Goal: Transaction & Acquisition: Download file/media

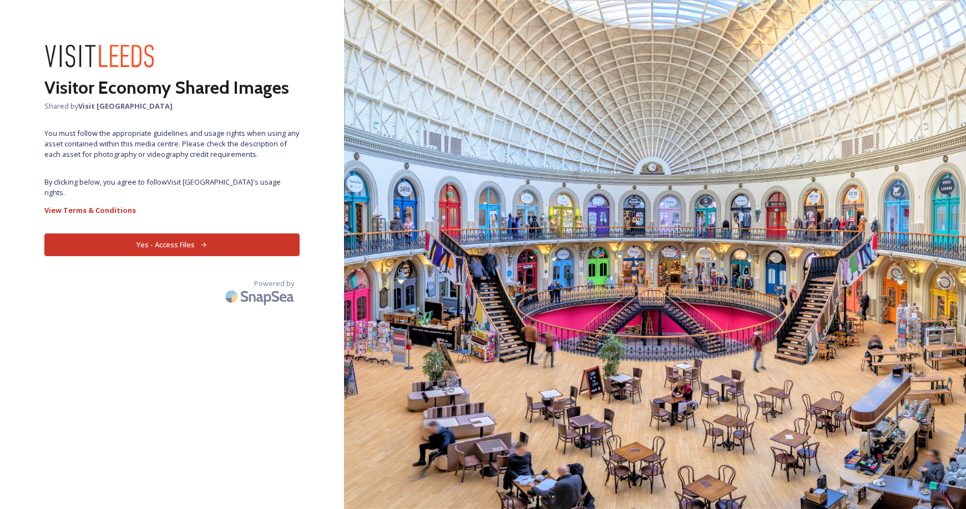
click at [163, 234] on button "Yes - Access Files" at bounding box center [171, 245] width 255 height 23
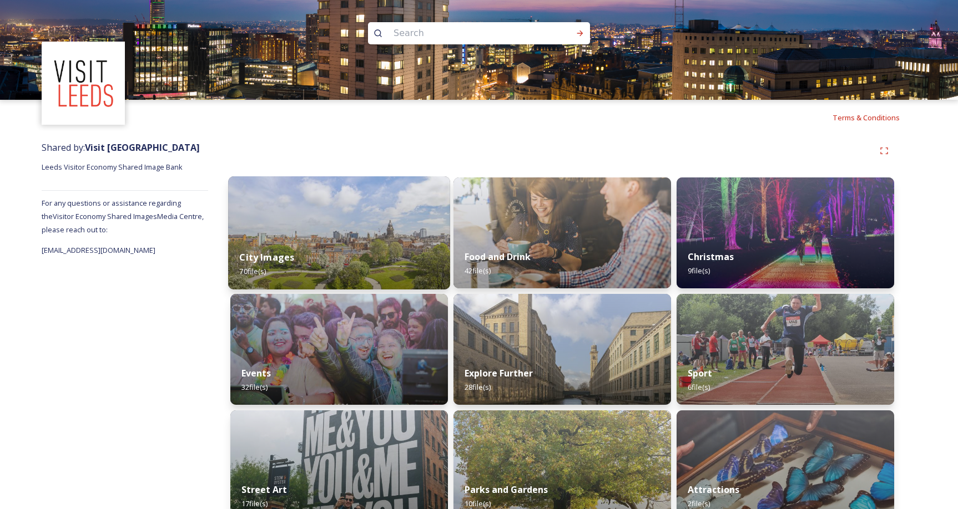
click at [294, 239] on img at bounding box center [339, 232] width 222 height 113
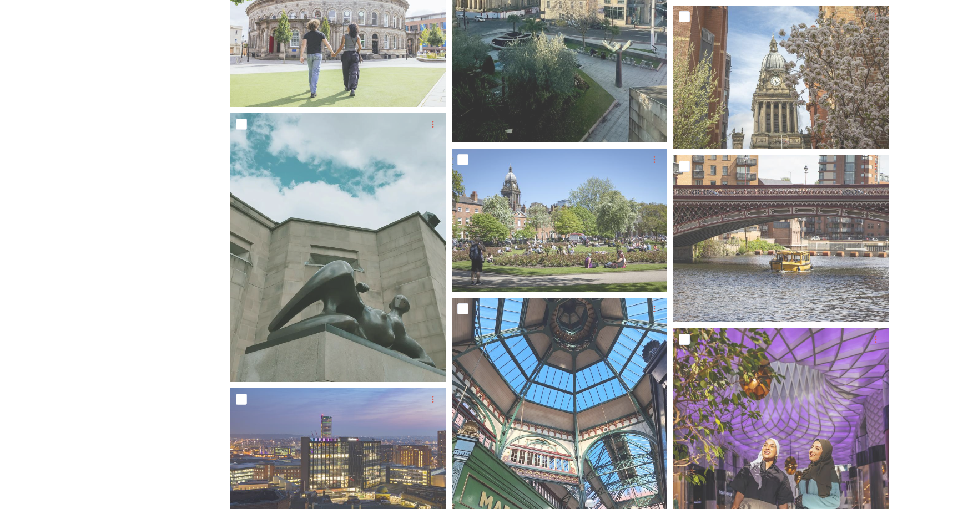
scroll to position [388, 0]
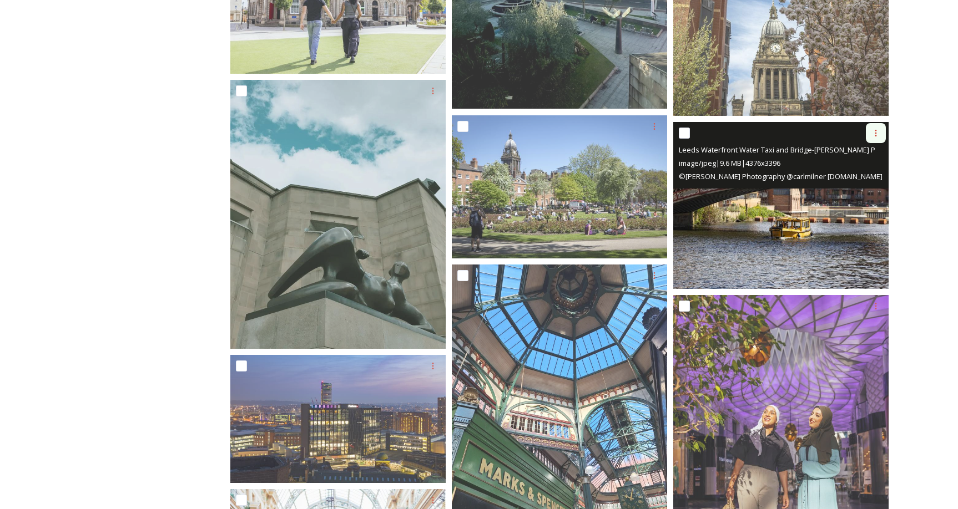
click at [876, 132] on icon at bounding box center [875, 133] width 9 height 9
click at [867, 180] on span "Download" at bounding box center [863, 179] width 34 height 11
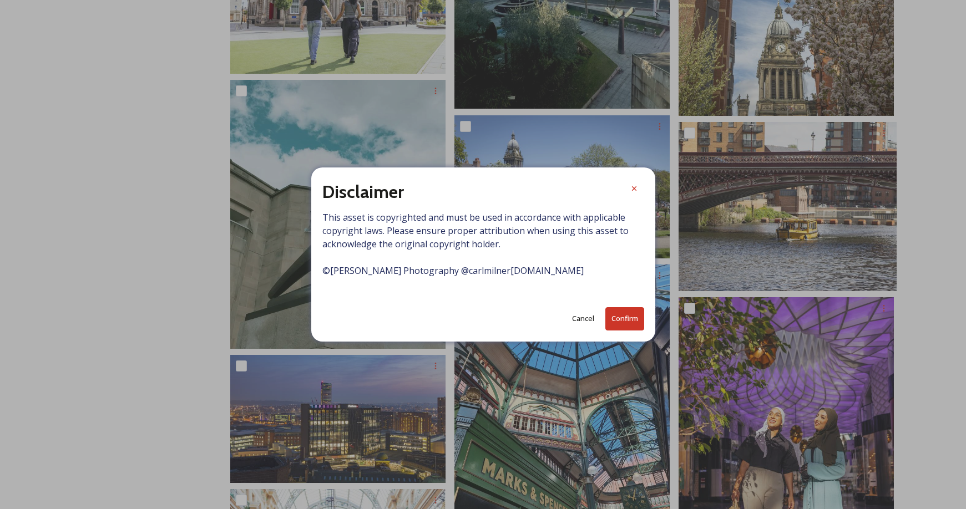
click at [624, 315] on button "Confirm" at bounding box center [624, 318] width 39 height 23
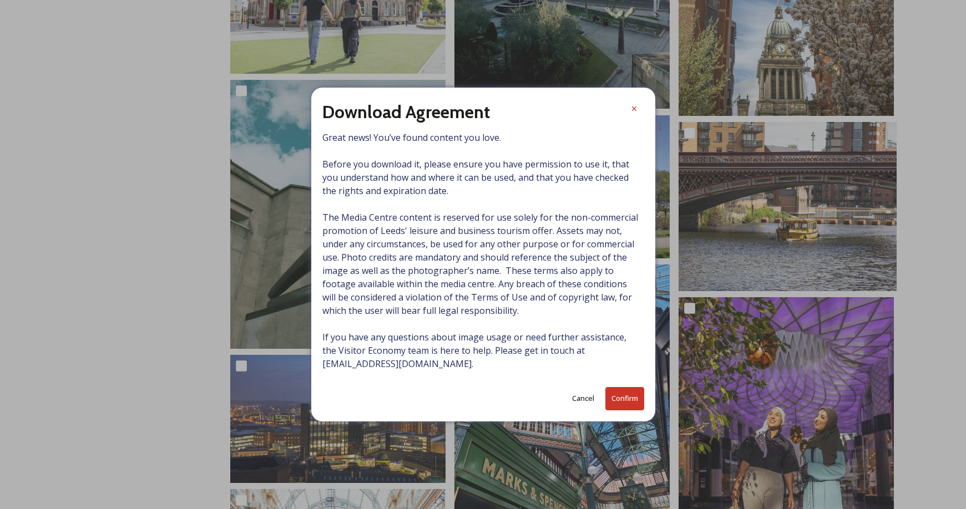
click at [585, 399] on button "Cancel" at bounding box center [582, 399] width 33 height 22
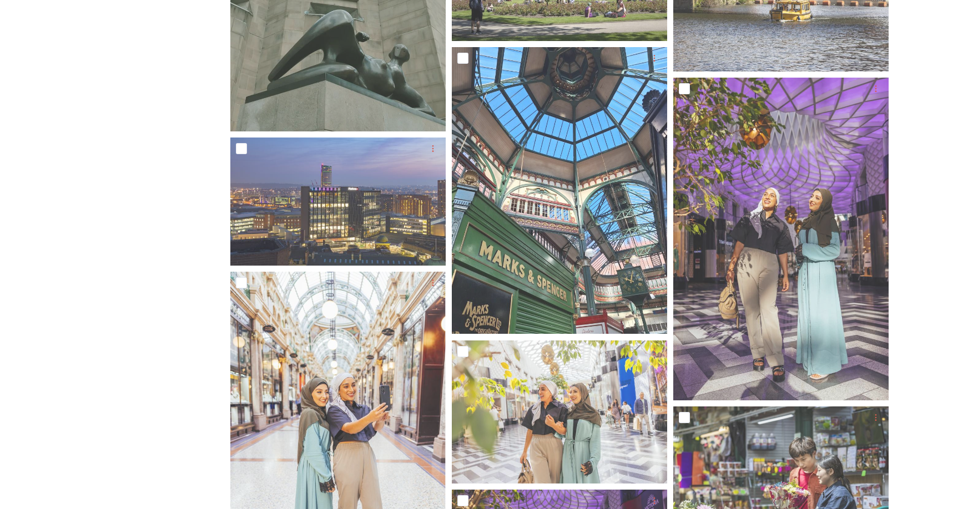
scroll to position [610, 0]
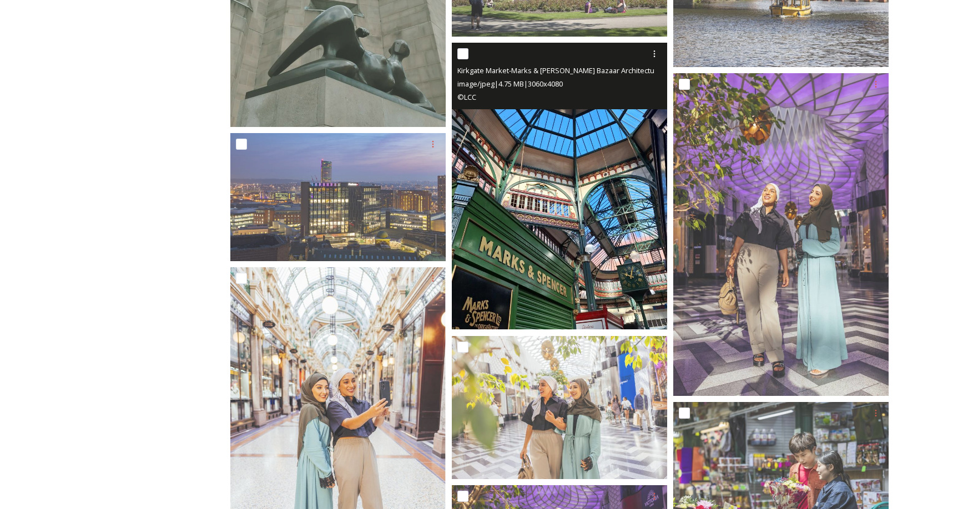
click at [502, 125] on img at bounding box center [559, 186] width 215 height 287
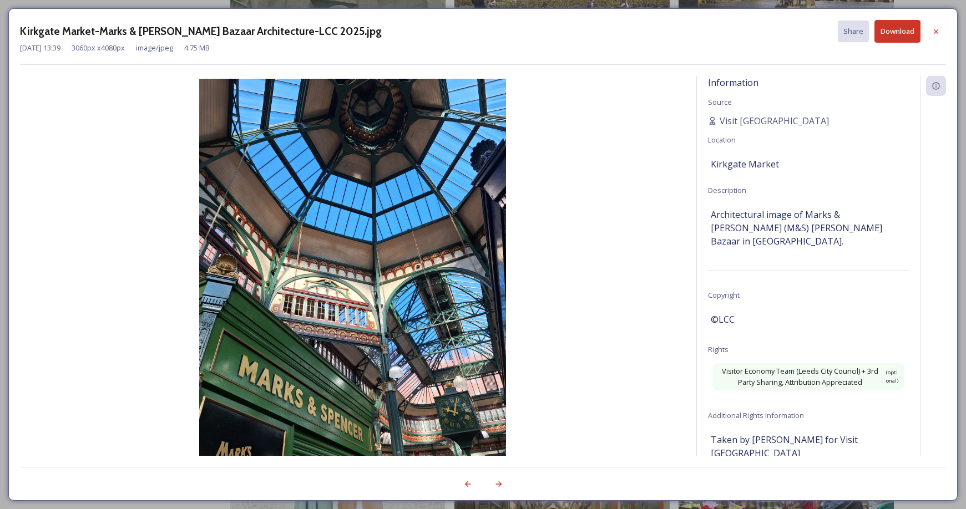
click at [895, 25] on button "Download" at bounding box center [897, 31] width 46 height 23
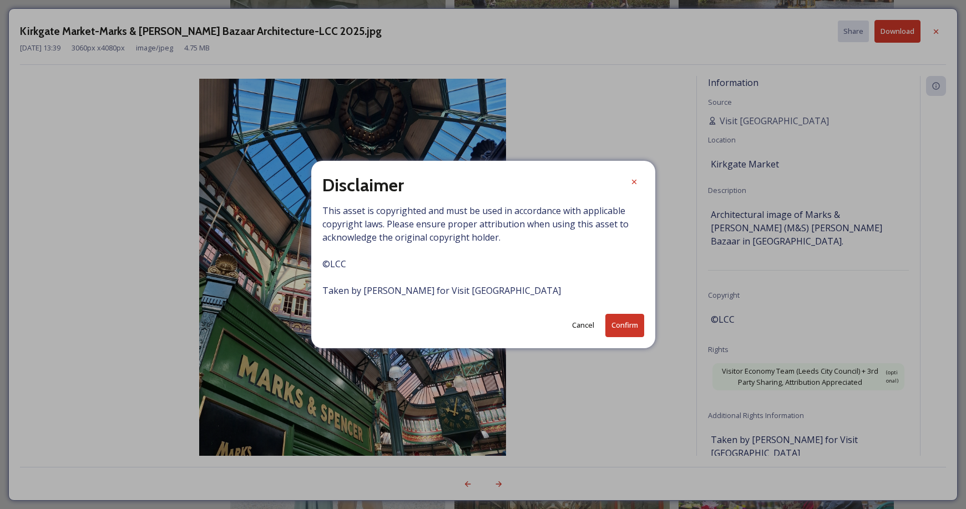
click at [620, 327] on button "Confirm" at bounding box center [624, 325] width 39 height 23
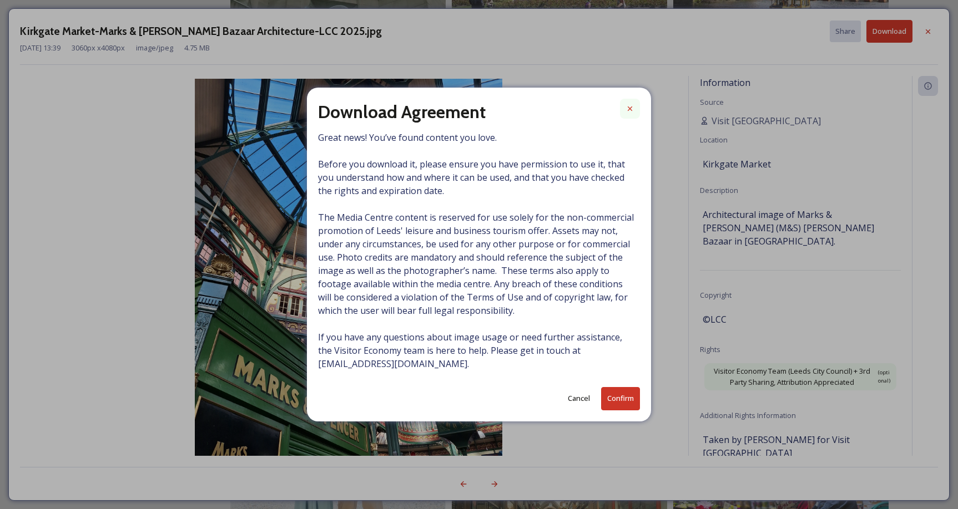
click at [632, 109] on icon at bounding box center [630, 109] width 4 height 4
